Goal: Navigation & Orientation: Find specific page/section

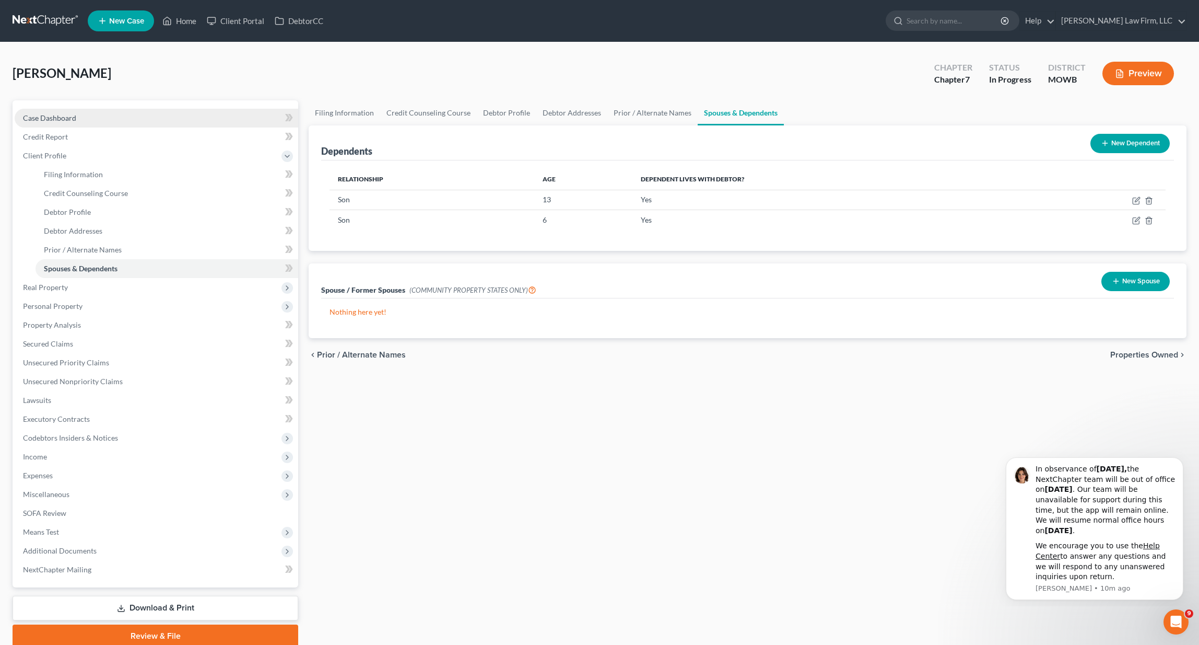
click at [108, 119] on link "Case Dashboard" at bounding box center [157, 118] width 284 height 19
select select "4"
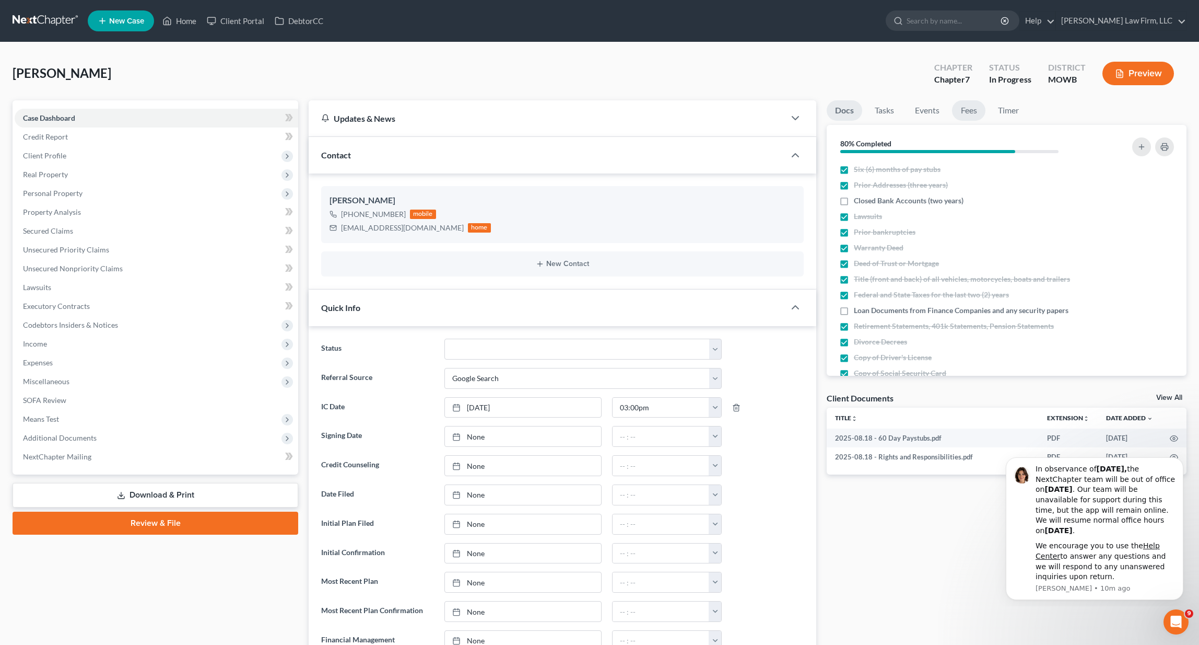
click at [970, 113] on link "Fees" at bounding box center [968, 110] width 33 height 20
